Goal: Navigation & Orientation: Find specific page/section

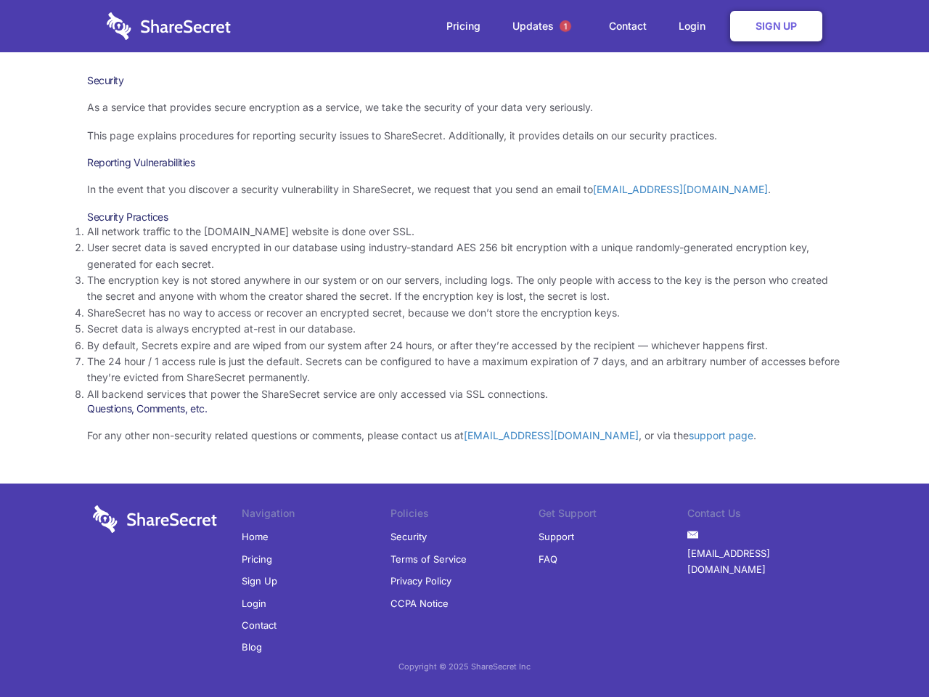
click at [465, 348] on li "By default, Secrets expire and are wiped from our system after 24 hours, or aft…" at bounding box center [464, 346] width 755 height 16
click at [566, 26] on span "1" at bounding box center [566, 26] width 12 height 12
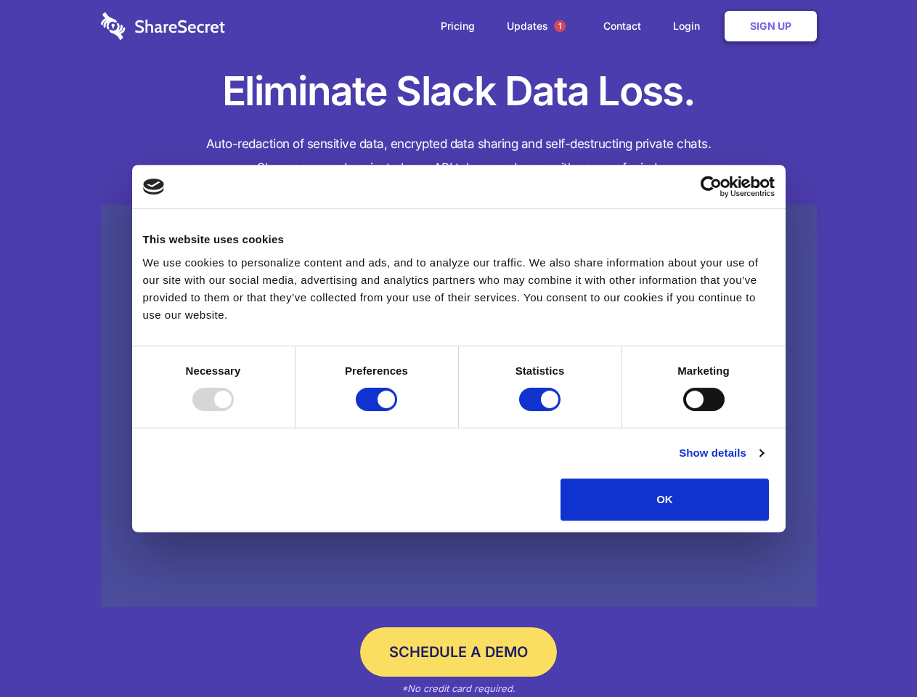
click at [234, 411] on div at bounding box center [212, 399] width 41 height 23
click at [397, 411] on input "Preferences" at bounding box center [376, 399] width 41 height 23
checkbox input "false"
click at [542, 411] on input "Statistics" at bounding box center [539, 399] width 41 height 23
checkbox input "false"
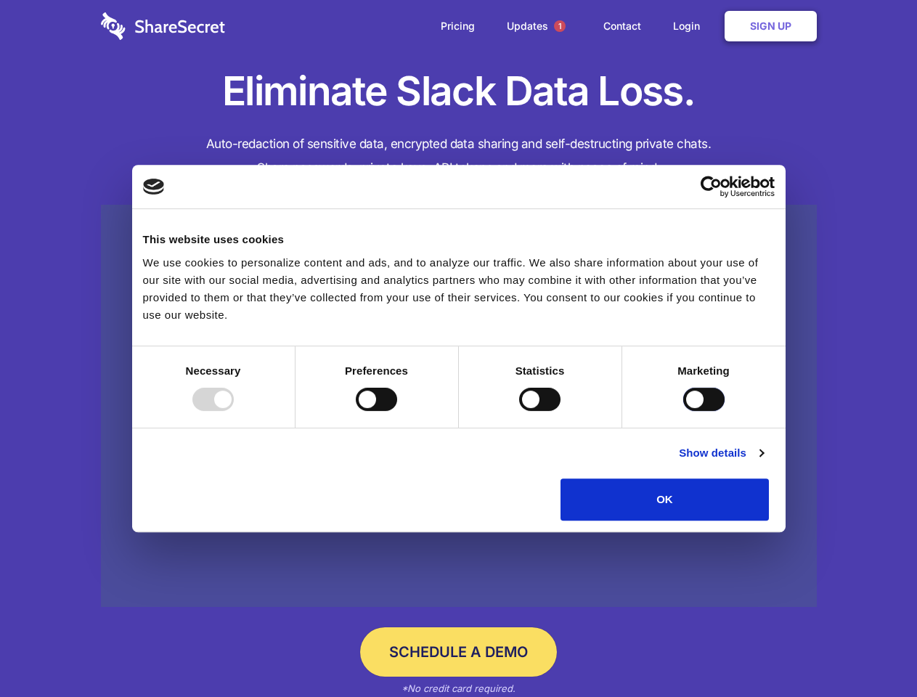
click at [683, 411] on input "Marketing" at bounding box center [703, 399] width 41 height 23
checkbox input "true"
click at [763, 462] on link "Show details" at bounding box center [721, 452] width 84 height 17
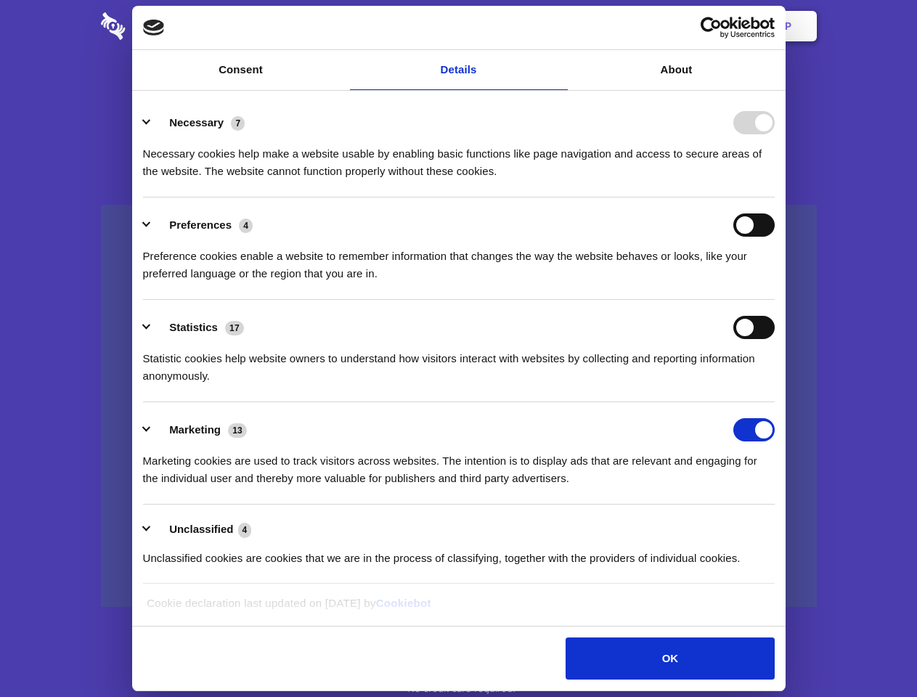
click at [775, 300] on li "Preferences 4 Preference cookies enable a website to remember information that …" at bounding box center [459, 248] width 632 height 102
click at [559, 26] on span "1" at bounding box center [560, 26] width 12 height 12
